Goal: Transaction & Acquisition: Download file/media

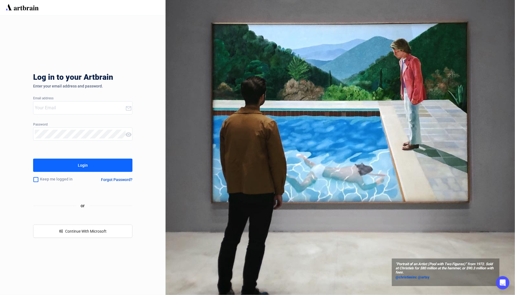
click at [101, 105] on input "email" at bounding box center [80, 107] width 90 height 9
type input "[EMAIL_ADDRESS][DOMAIN_NAME]"
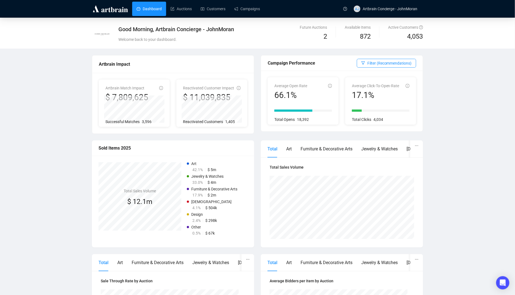
click at [181, 17] on div "Dashboard Auctions Customers Campaigns" at bounding box center [235, 8] width 209 height 17
click at [182, 14] on link "Auctions" at bounding box center [181, 9] width 21 height 14
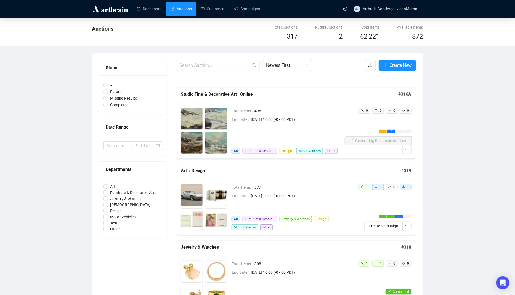
click at [304, 118] on span "[DATE] 10:00 (-07:00 PDT)" at bounding box center [298, 119] width 94 height 6
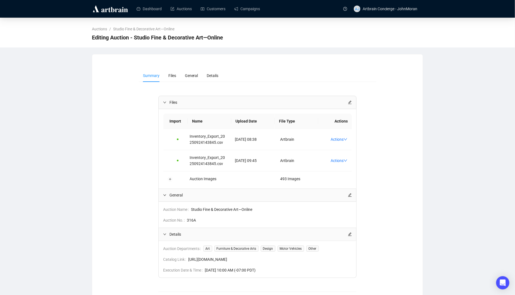
click at [233, 260] on span "[URL][DOMAIN_NAME]" at bounding box center [270, 259] width 164 height 6
copy span "[URL][DOMAIN_NAME]"
click at [192, 9] on link "Auctions" at bounding box center [181, 9] width 21 height 14
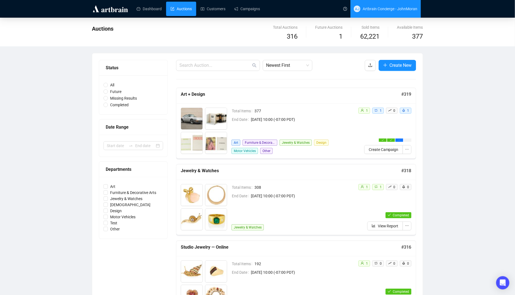
click at [373, 4] on span "AJ Artbrain Concierge - JohnMoran" at bounding box center [386, 9] width 64 height 18
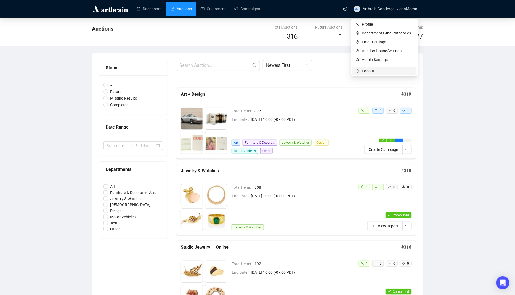
click at [373, 69] on span "Logout" at bounding box center [388, 71] width 52 height 6
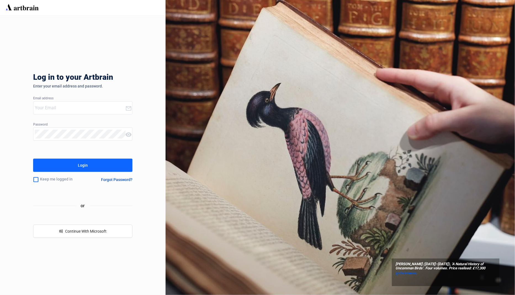
click at [43, 108] on input "email" at bounding box center [80, 107] width 90 height 9
type input "[EMAIL_ADDRESS][DOMAIN_NAME]"
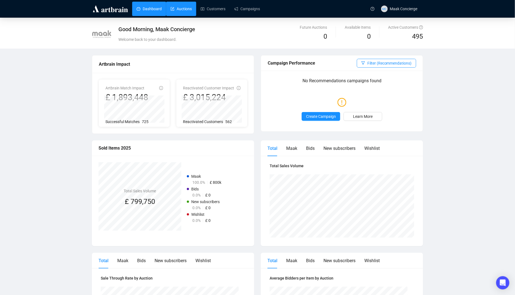
click at [183, 12] on link "Auctions" at bounding box center [181, 9] width 21 height 14
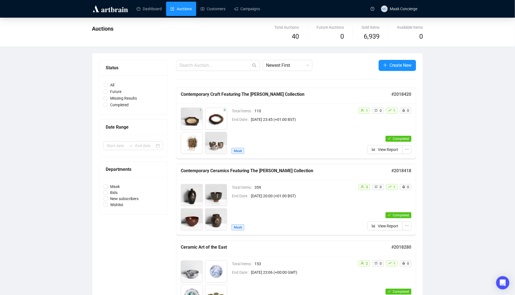
click at [271, 118] on span "[DATE] 23:45 (+01:00 BST)" at bounding box center [302, 119] width 103 height 6
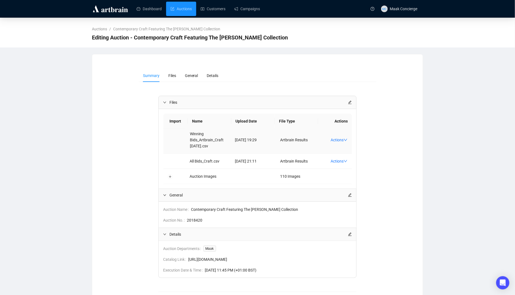
scroll to position [44, 0]
click at [342, 141] on link "Actions" at bounding box center [339, 140] width 17 height 4
click at [341, 141] on link "Actions" at bounding box center [339, 140] width 17 height 4
click at [359, 157] on span "Download FF" at bounding box center [352, 157] width 36 height 6
click at [157, 7] on link "Dashboard" at bounding box center [149, 9] width 25 height 14
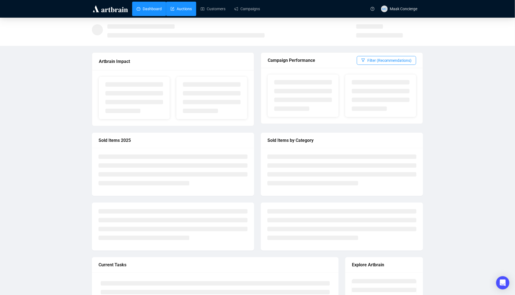
click at [179, 7] on link "Auctions" at bounding box center [181, 9] width 21 height 14
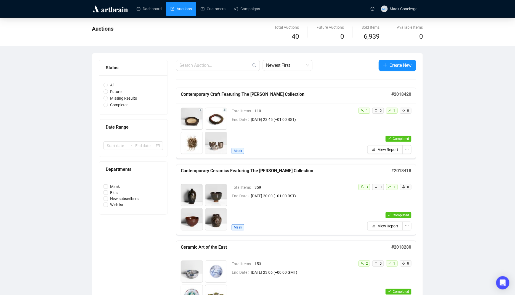
click at [329, 193] on span "[DATE] 20:00 (+01:00 BST)" at bounding box center [302, 196] width 103 height 6
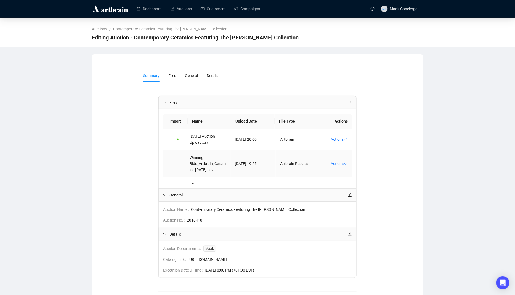
click at [336, 168] on td "Actions" at bounding box center [336, 163] width 31 height 27
click at [336, 166] on link "Actions" at bounding box center [339, 163] width 17 height 4
click at [352, 186] on span "Download FF" at bounding box center [352, 183] width 36 height 6
click at [461, 7] on div "Dashboard Auctions Customers Campaigns [PERSON_NAME] Concierge" at bounding box center [257, 8] width 515 height 17
click at [179, 15] on link "Auctions" at bounding box center [181, 9] width 21 height 14
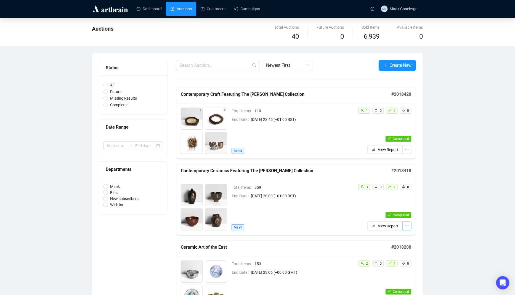
click at [409, 224] on icon "ellipsis" at bounding box center [407, 226] width 4 height 4
click at [355, 190] on div "3 0 1 0 Completed View Report" at bounding box center [383, 207] width 58 height 46
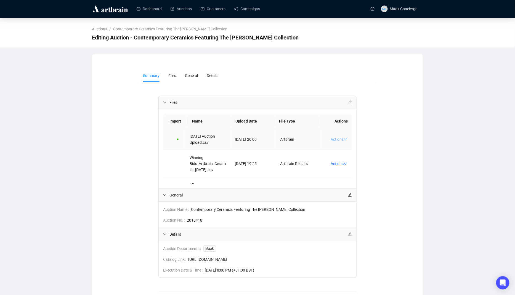
click at [343, 139] on link "Actions" at bounding box center [339, 139] width 17 height 4
click at [357, 158] on span "Download FF" at bounding box center [352, 156] width 36 height 6
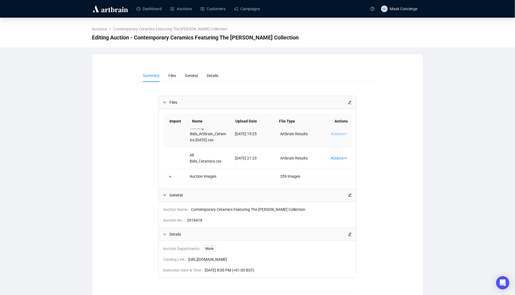
click at [335, 132] on link "Actions" at bounding box center [339, 134] width 17 height 4
click at [356, 149] on span "Download FF" at bounding box center [352, 148] width 36 height 6
